Goal: Task Accomplishment & Management: Complete application form

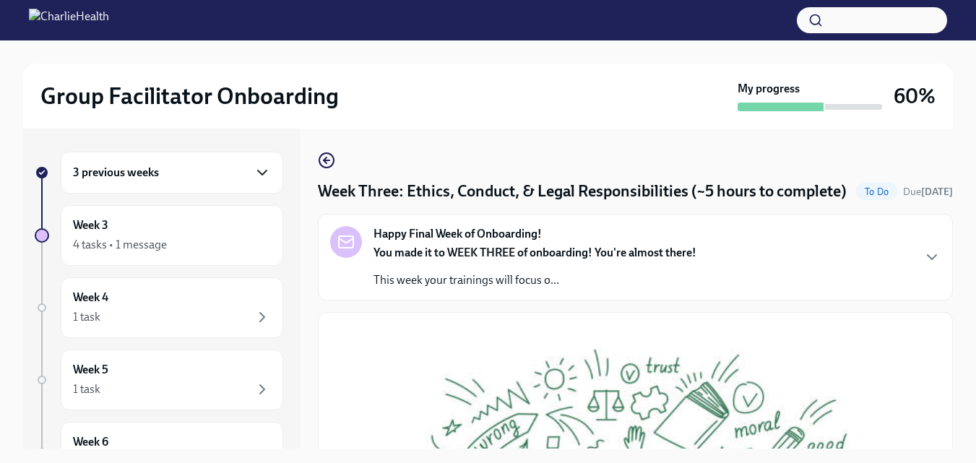
click at [258, 175] on icon "button" at bounding box center [262, 172] width 9 height 4
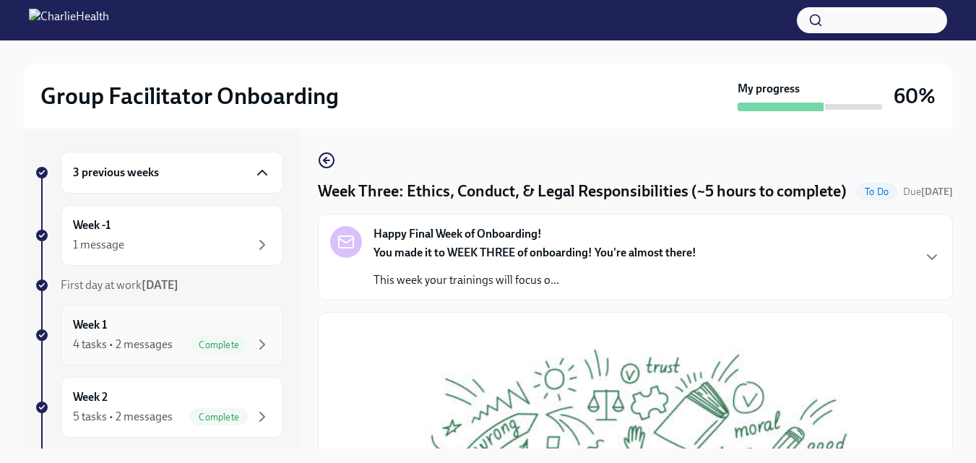
click at [209, 340] on span "Complete" at bounding box center [219, 344] width 58 height 11
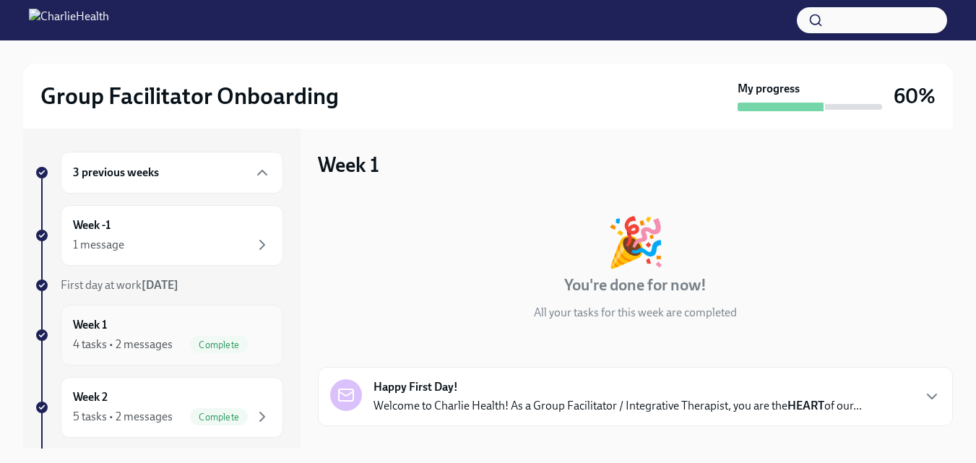
click at [162, 342] on div "4 tasks • 2 messages" at bounding box center [123, 345] width 100 height 16
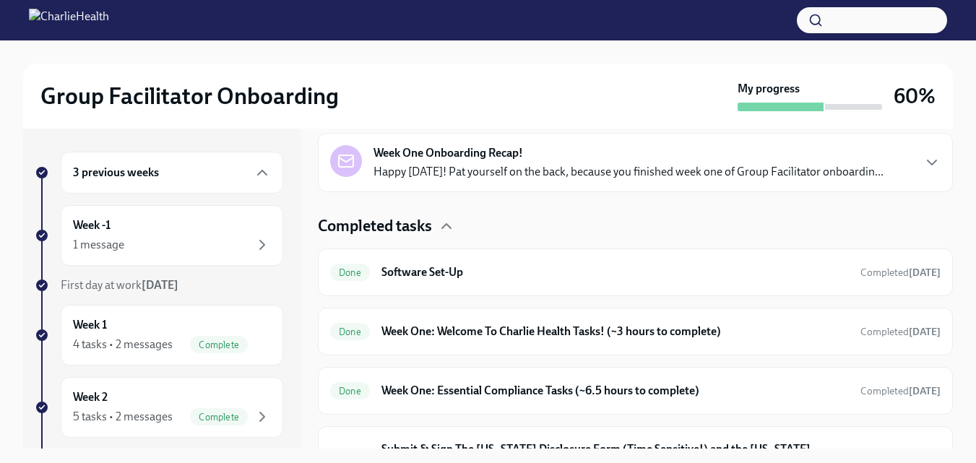
scroll to position [356, 0]
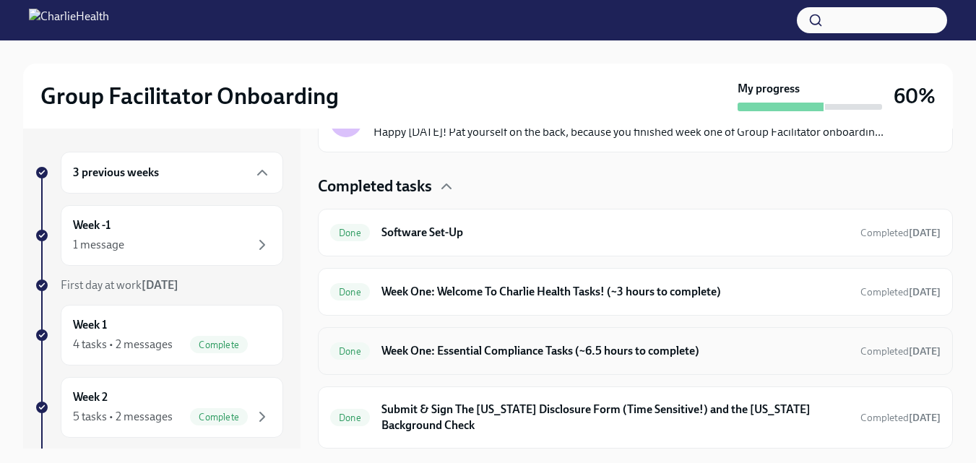
click at [670, 355] on h6 "Week One: Essential Compliance Tasks (~6.5 hours to complete)" at bounding box center [614, 351] width 467 height 16
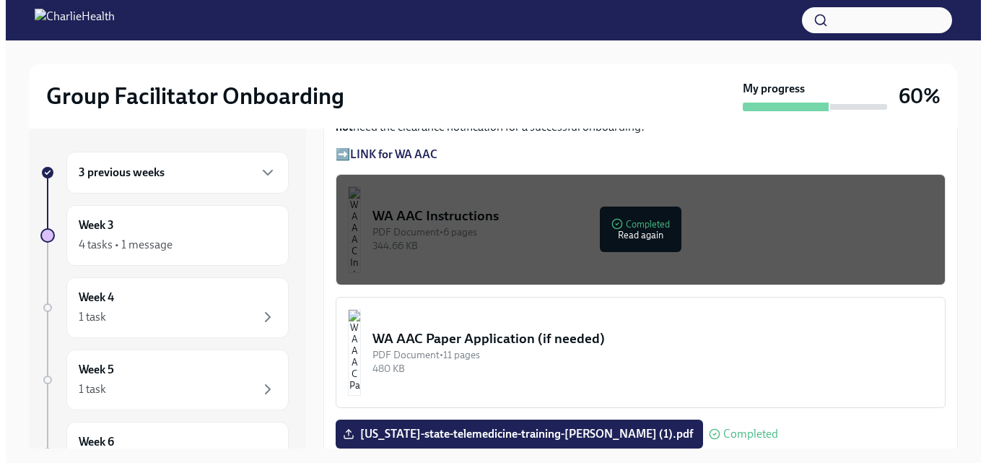
scroll to position [1166, 0]
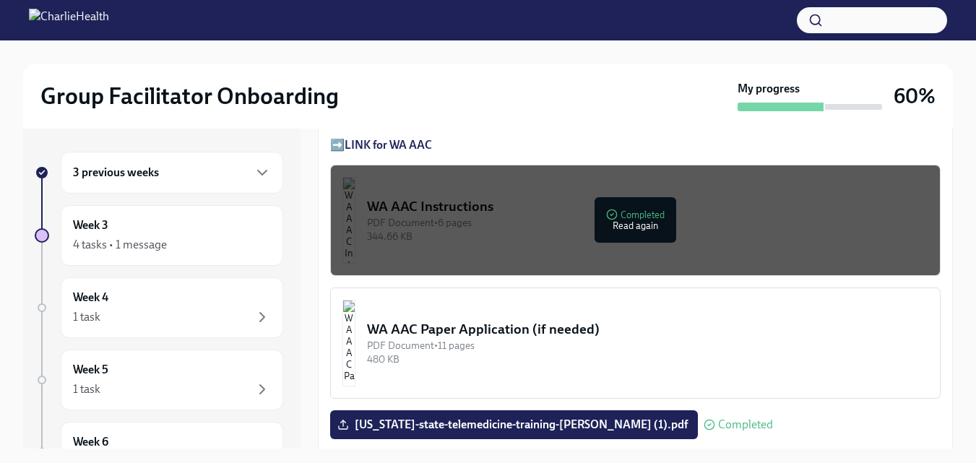
click at [607, 230] on div "344.66 KB" at bounding box center [647, 237] width 561 height 14
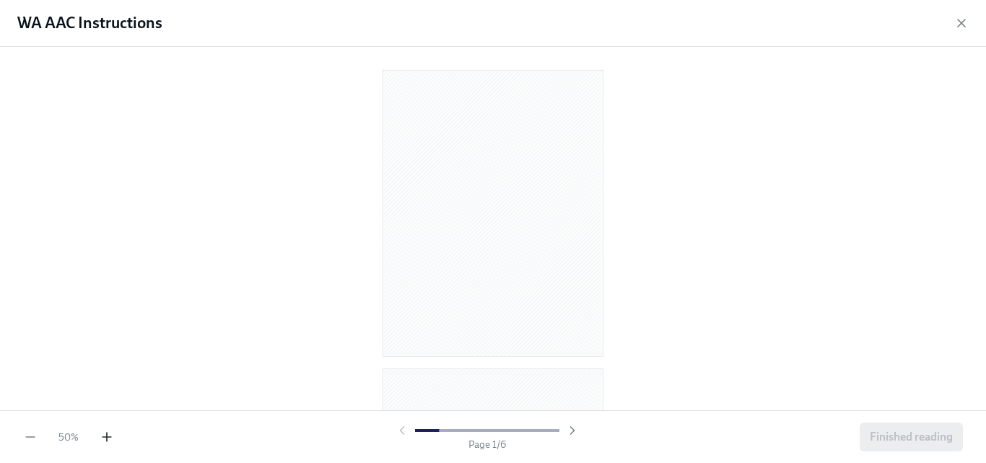
click at [105, 441] on icon "button" at bounding box center [107, 437] width 14 height 14
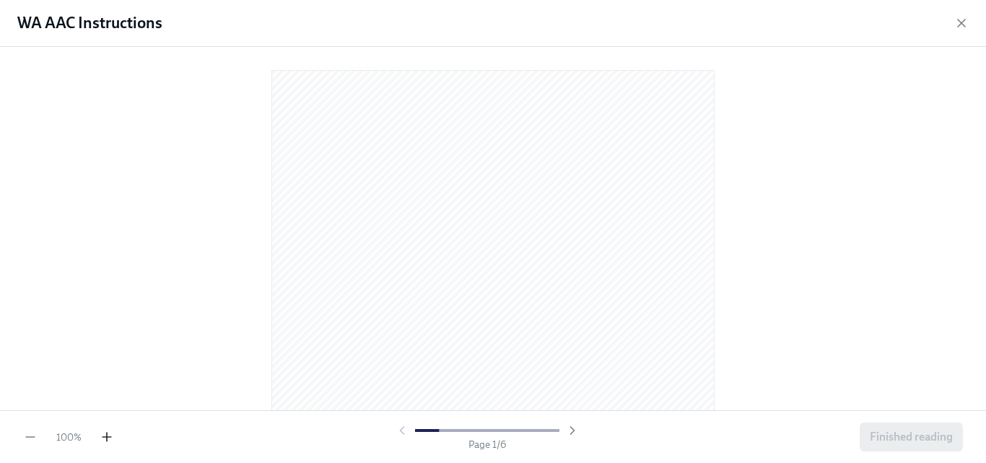
click at [105, 441] on icon "button" at bounding box center [107, 437] width 14 height 14
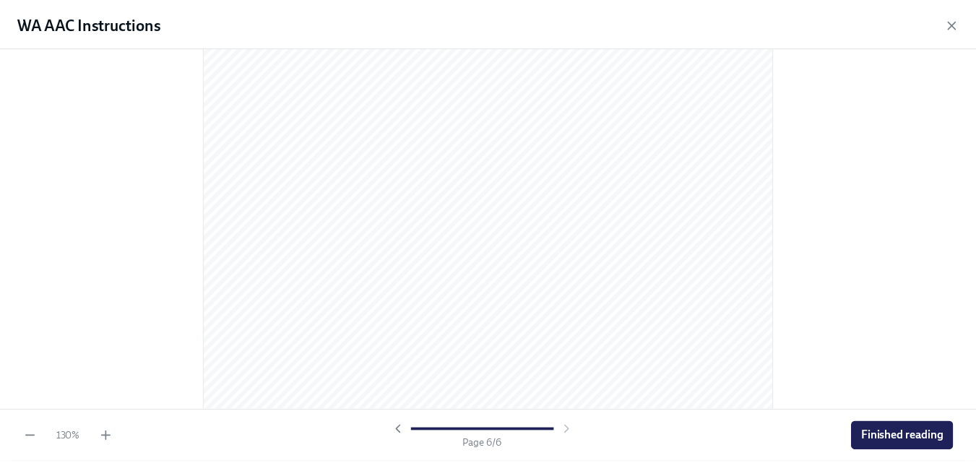
scroll to position [4063, 0]
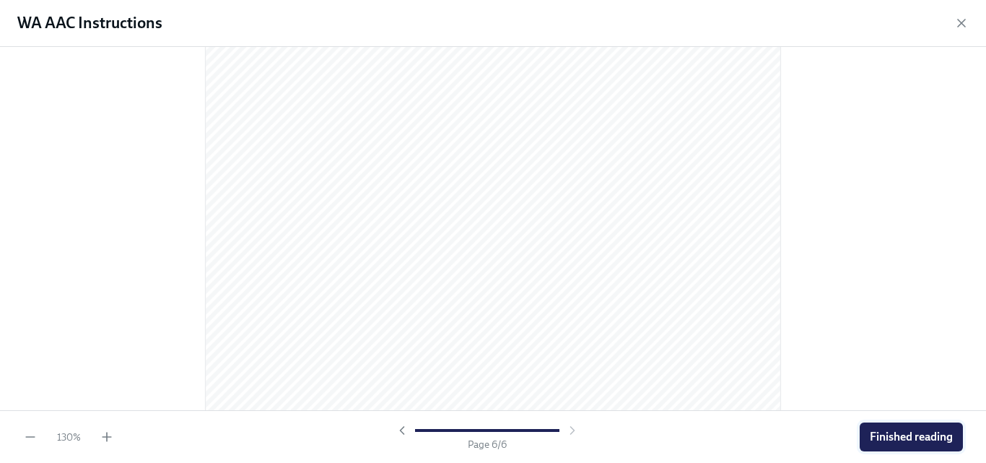
click at [927, 431] on span "Finished reading" at bounding box center [911, 437] width 83 height 14
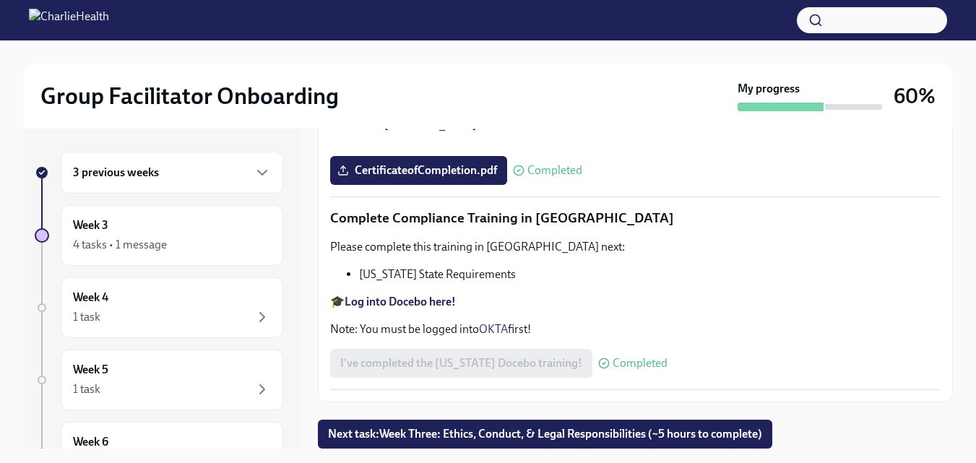
scroll to position [3277, 0]
click at [723, 420] on button "Next task : Week Three: Ethics, Conduct, & Legal Responsibilities (~5 hours to …" at bounding box center [545, 434] width 454 height 29
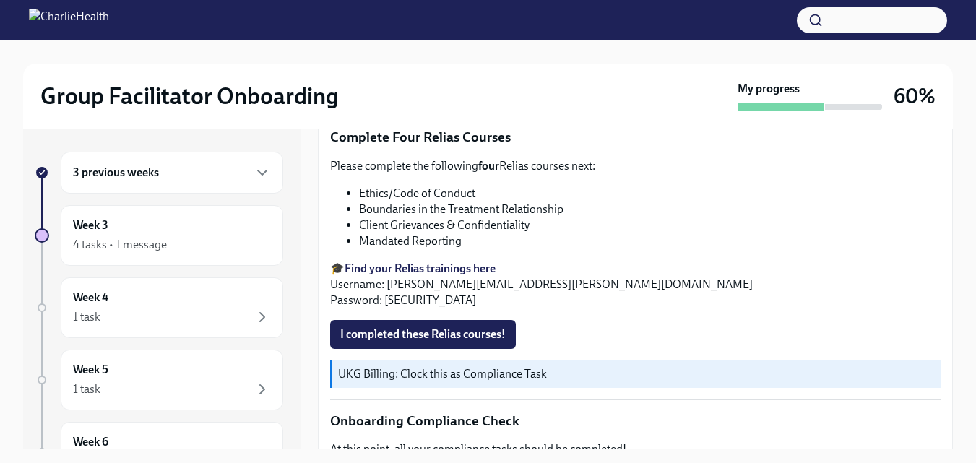
scroll to position [708, 0]
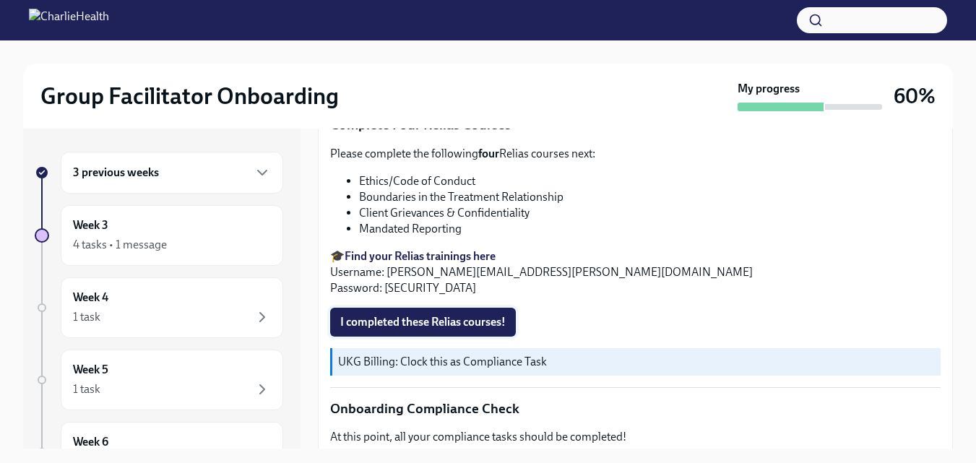
click at [510, 337] on button "I completed these Relias courses!" at bounding box center [423, 322] width 186 height 29
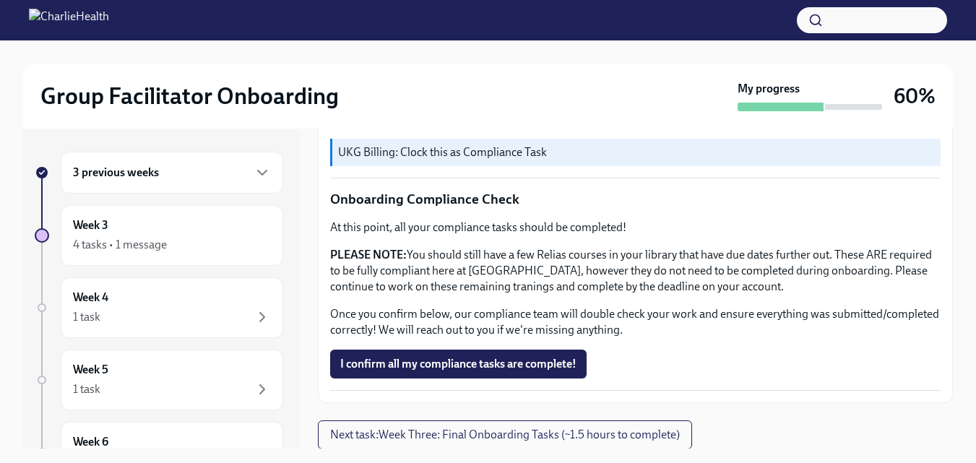
scroll to position [932, 0]
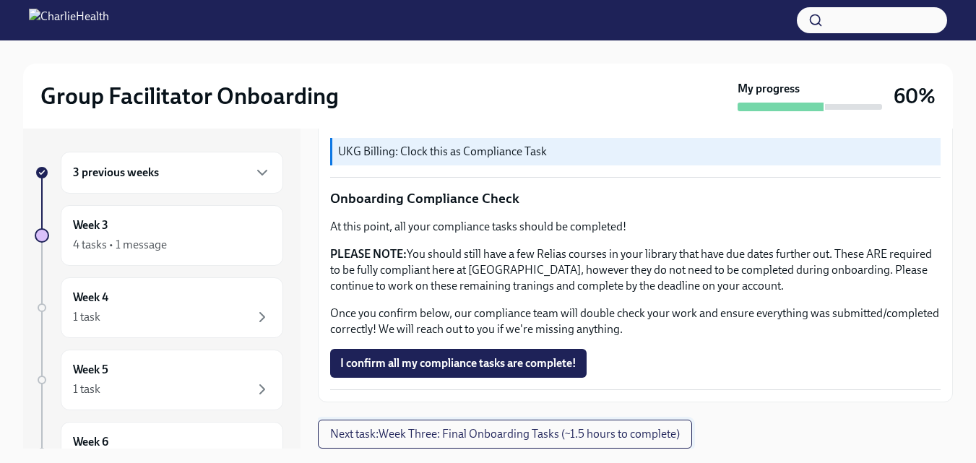
click at [673, 434] on span "Next task : Week Three: Final Onboarding Tasks (~1.5 hours to complete)" at bounding box center [505, 434] width 350 height 14
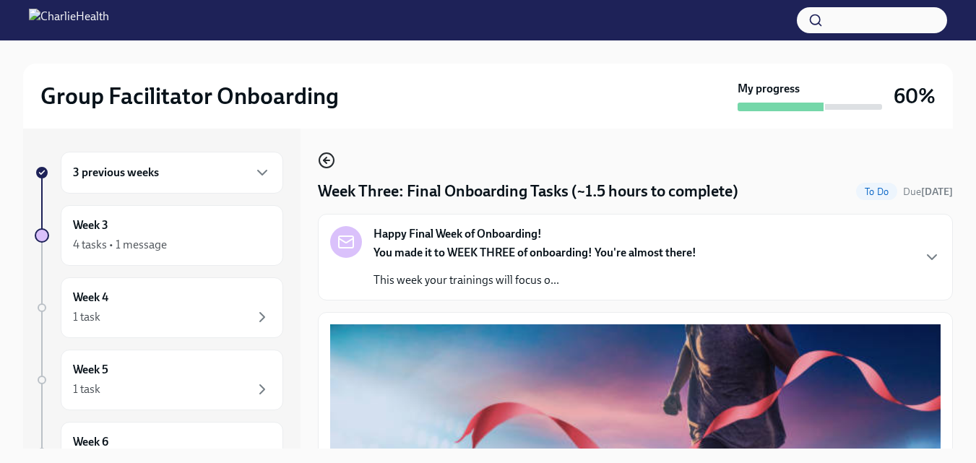
click at [321, 165] on circle "button" at bounding box center [326, 160] width 14 height 14
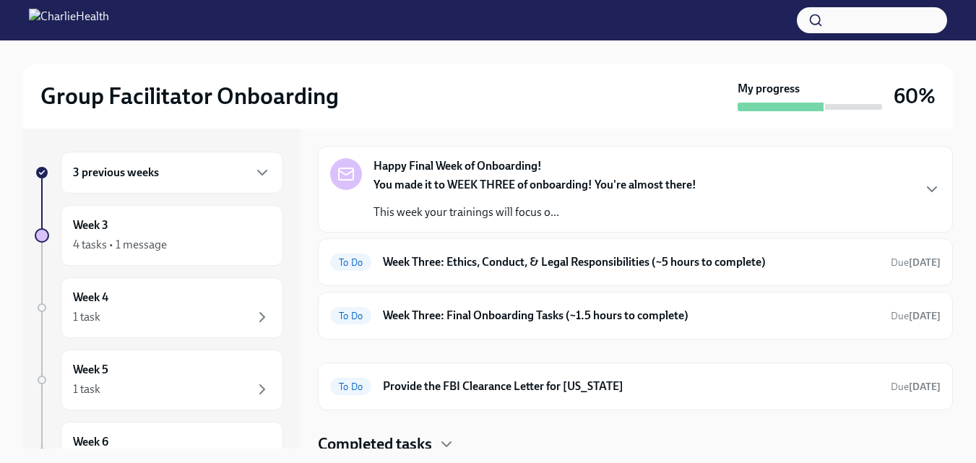
scroll to position [56, 0]
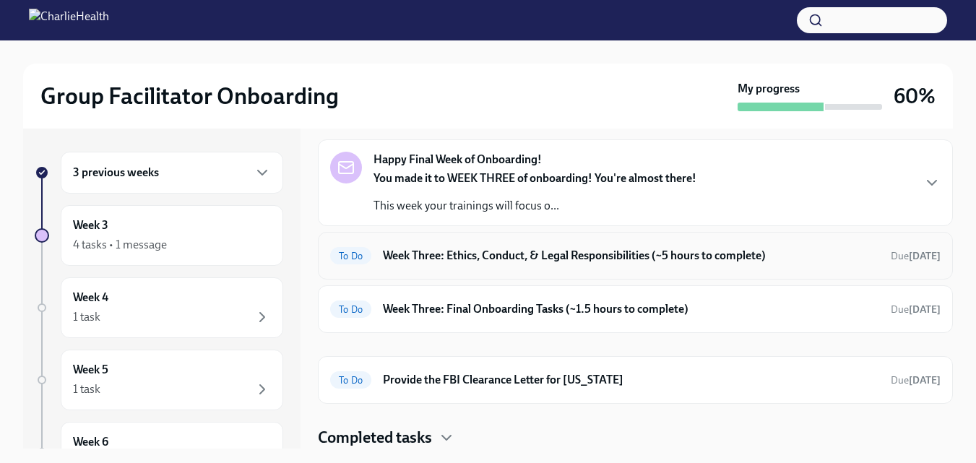
click at [719, 251] on h6 "Week Three: Ethics, Conduct, & Legal Responsibilities (~5 hours to complete)" at bounding box center [631, 256] width 496 height 16
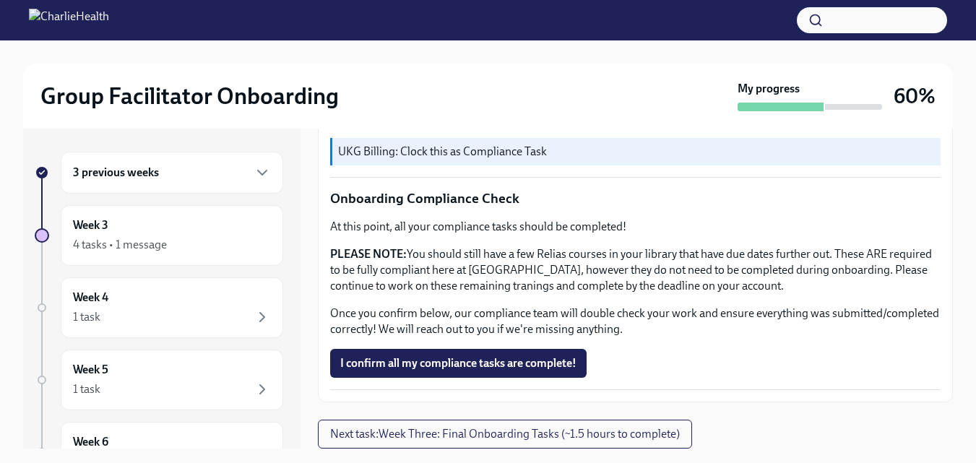
scroll to position [932, 0]
click at [553, 363] on span "I confirm all my compliance tasks are complete!" at bounding box center [458, 363] width 236 height 14
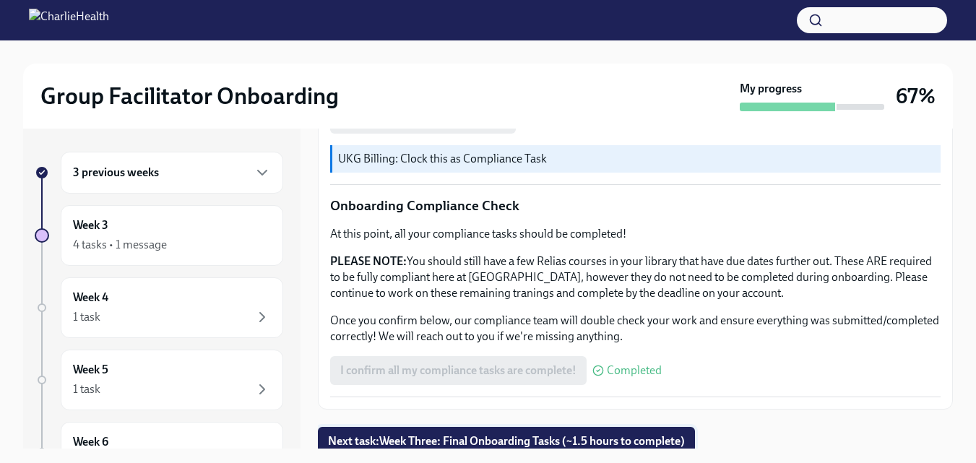
click at [630, 435] on span "Next task : Week Three: Final Onboarding Tasks (~1.5 hours to complete)" at bounding box center [506, 441] width 357 height 14
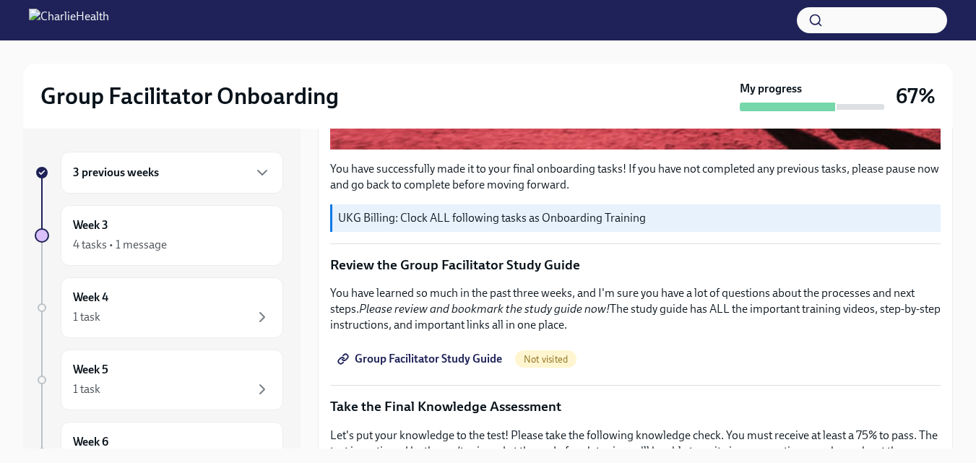
scroll to position [586, 0]
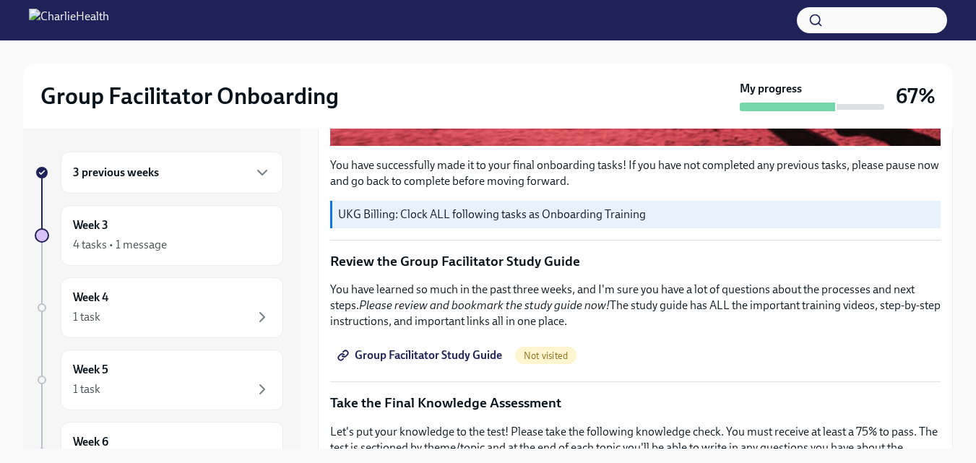
click at [465, 348] on span "Group Facilitator Study Guide" at bounding box center [421, 355] width 162 height 14
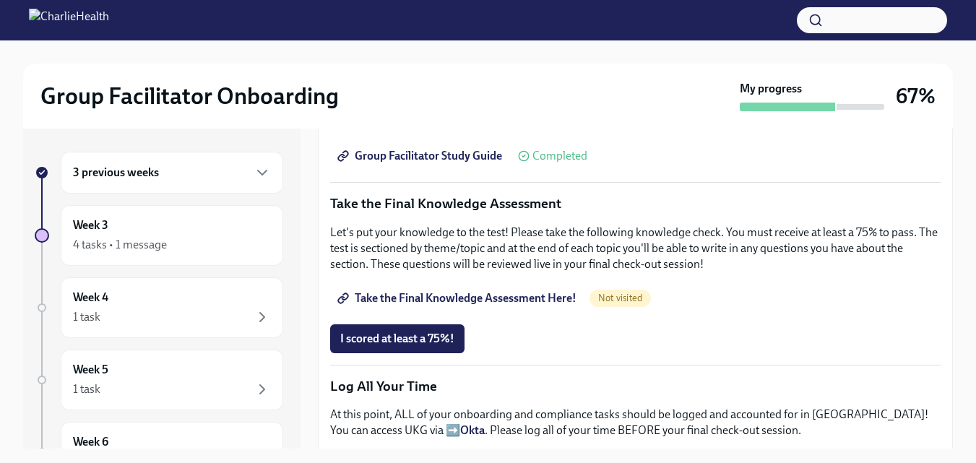
scroll to position [793, 0]
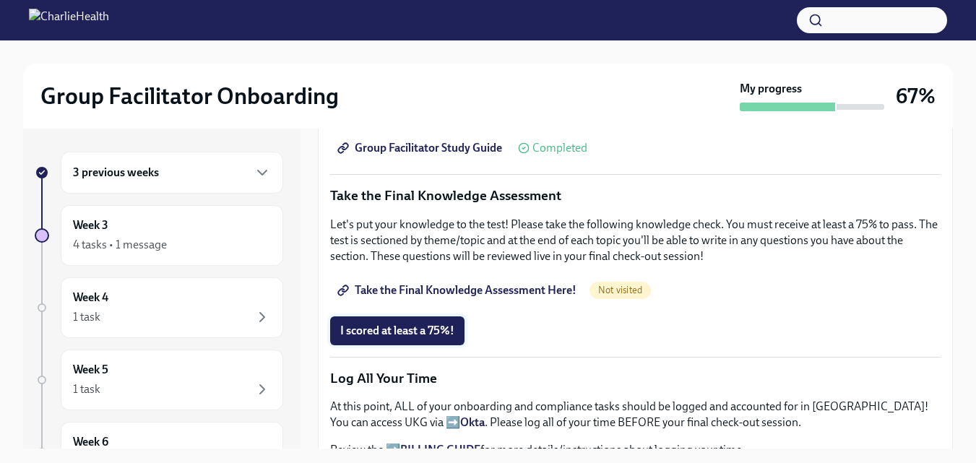
click at [438, 324] on span "I scored at least a 75%!" at bounding box center [397, 331] width 114 height 14
click at [405, 283] on span "Take the Final Knowledge Assessment Here!" at bounding box center [458, 290] width 236 height 14
